Goal: Task Accomplishment & Management: Manage account settings

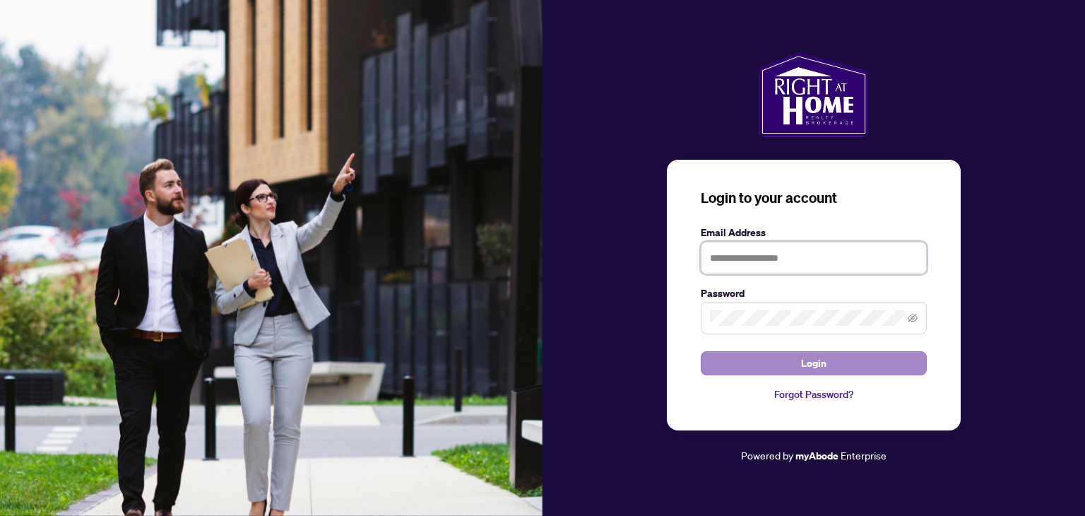
type input "**********"
click at [811, 369] on span "Login" at bounding box center [813, 363] width 25 height 23
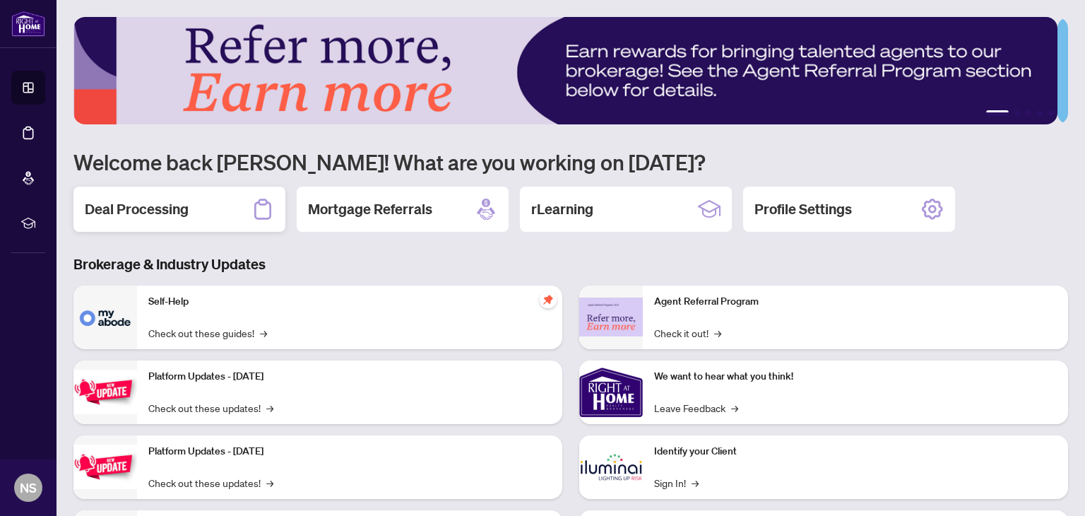
click at [150, 210] on h2 "Deal Processing" at bounding box center [137, 209] width 104 height 20
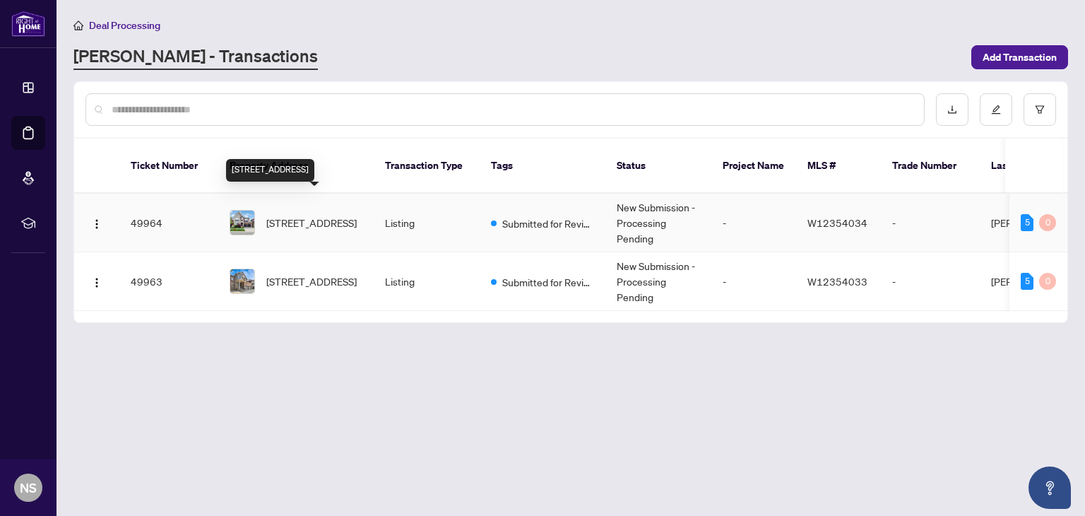
click at [291, 215] on span "[STREET_ADDRESS]" at bounding box center [311, 223] width 90 height 16
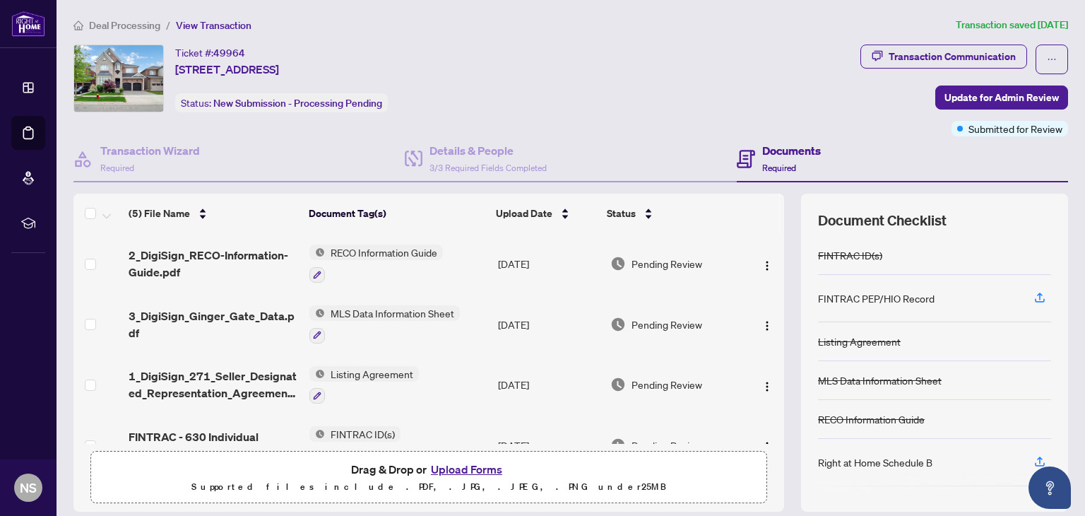
scroll to position [71, 0]
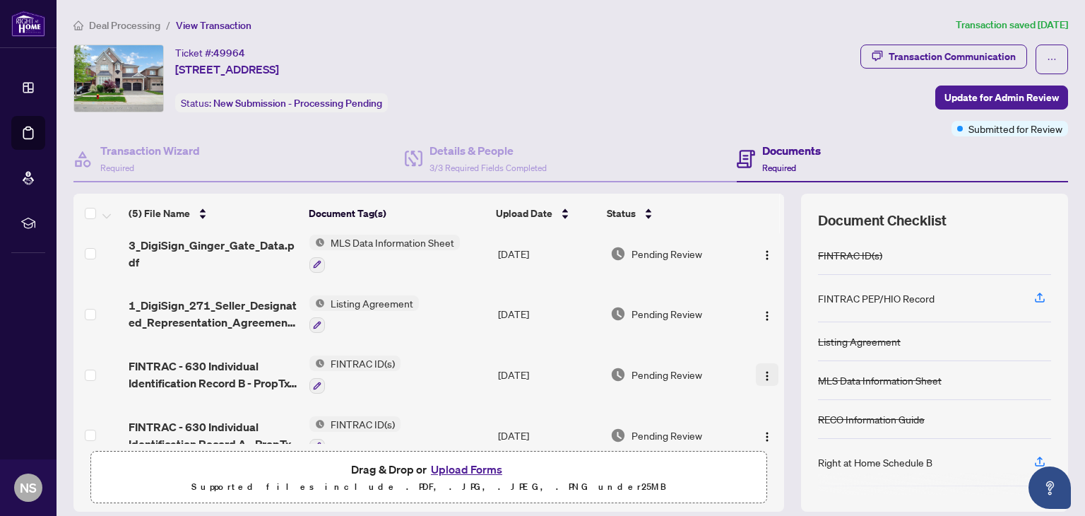
click at [762, 370] on img "button" at bounding box center [767, 375] width 11 height 11
click at [598, 82] on div "Ticket #: 49964 [STREET_ADDRESS] Status: New Submission - Processing Pending" at bounding box center [464, 79] width 782 height 68
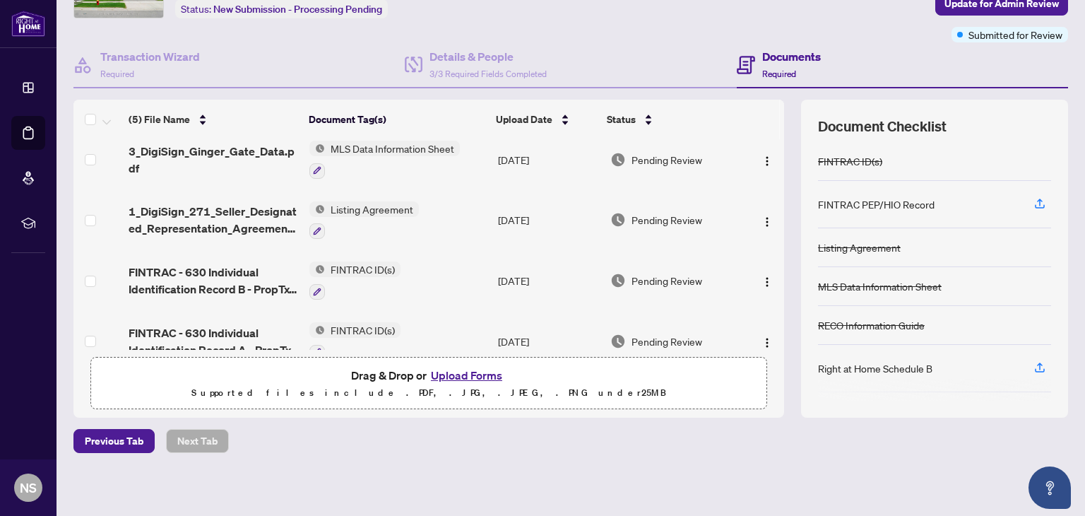
scroll to position [95, 0]
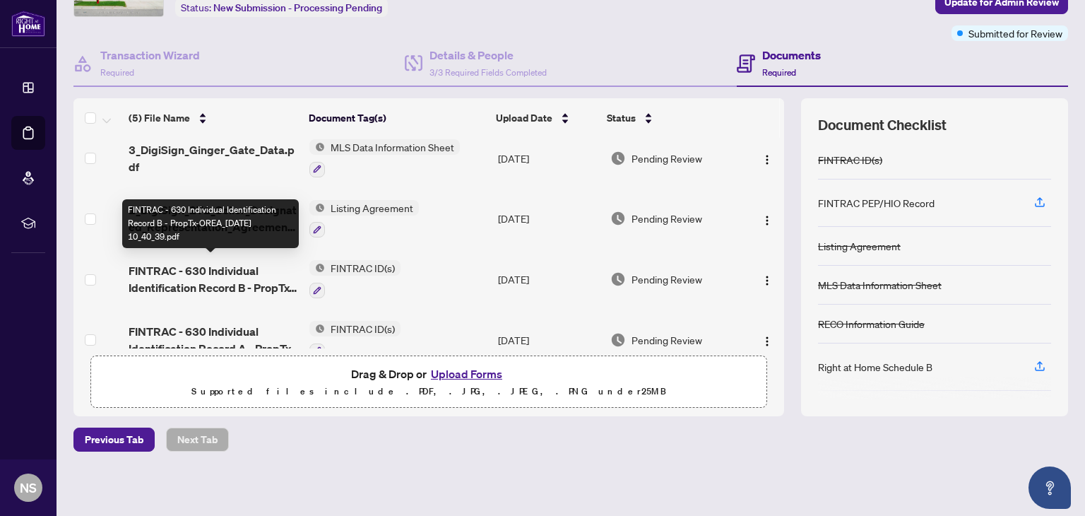
click at [184, 278] on span "FINTRAC - 630 Individual Identification Record B - PropTx-OREA_[DATE] 10_40_39.…" at bounding box center [214, 279] width 170 height 34
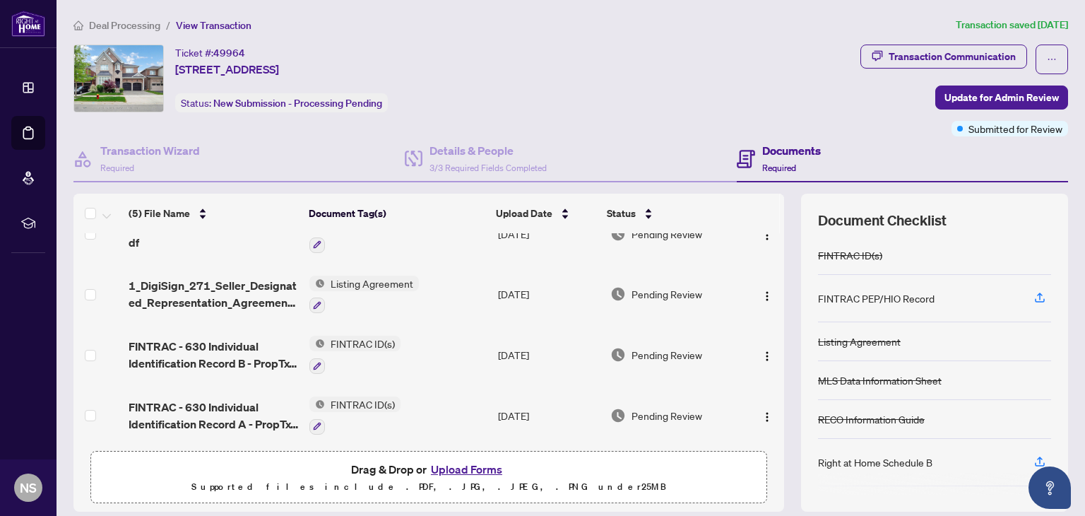
scroll to position [91, 0]
click at [762, 292] on img "button" at bounding box center [767, 295] width 11 height 11
